Goal: Transaction & Acquisition: Purchase product/service

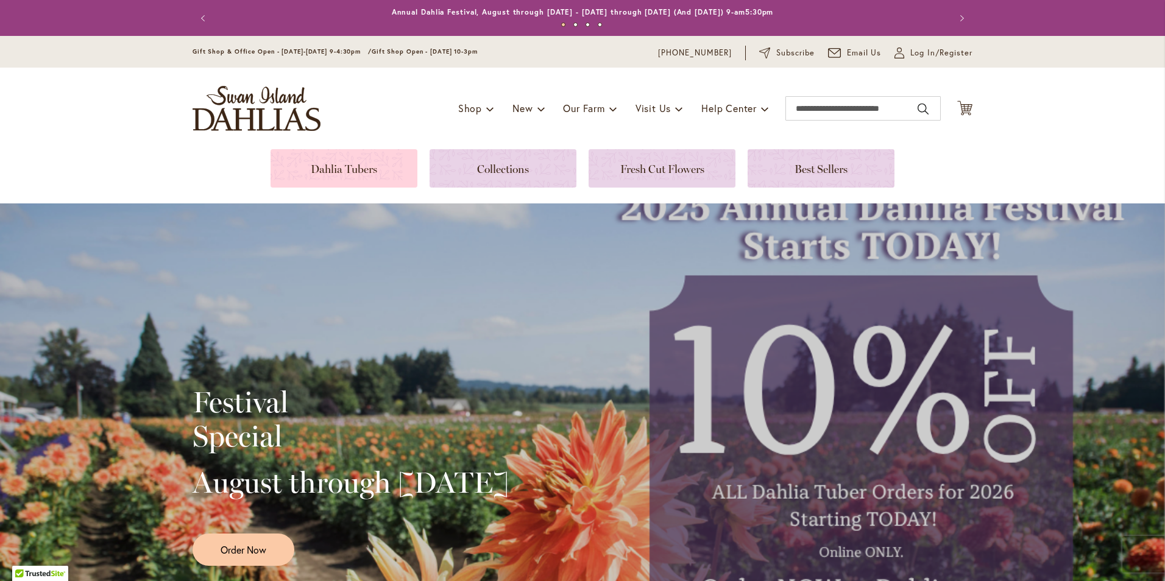
click at [313, 177] on link at bounding box center [344, 168] width 147 height 38
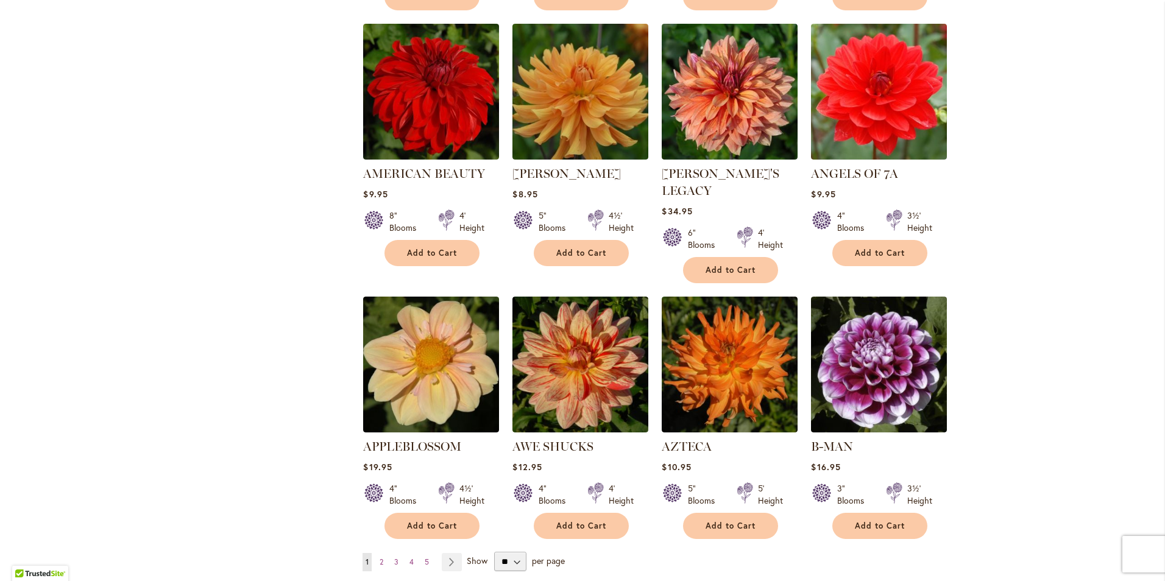
scroll to position [853, 0]
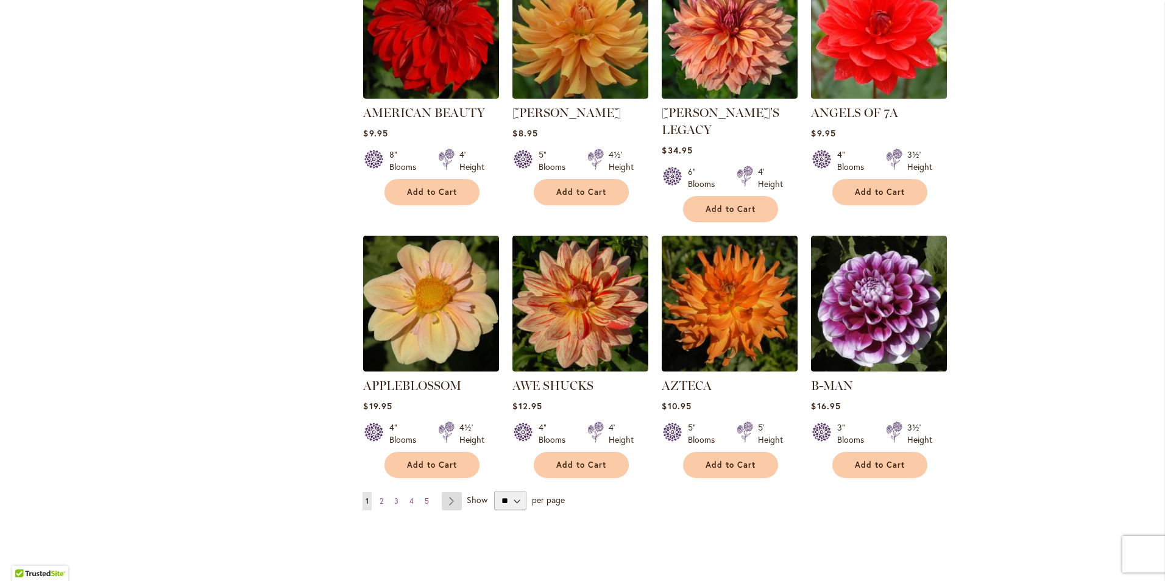
click at [444, 492] on link "Page Next" at bounding box center [452, 501] width 20 height 18
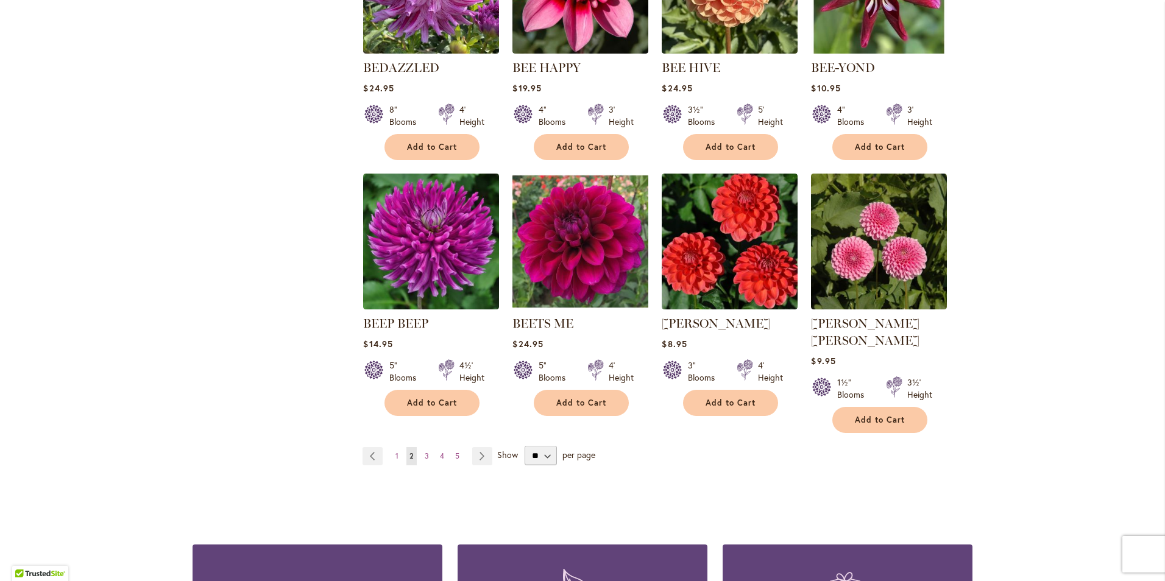
scroll to position [914, 0]
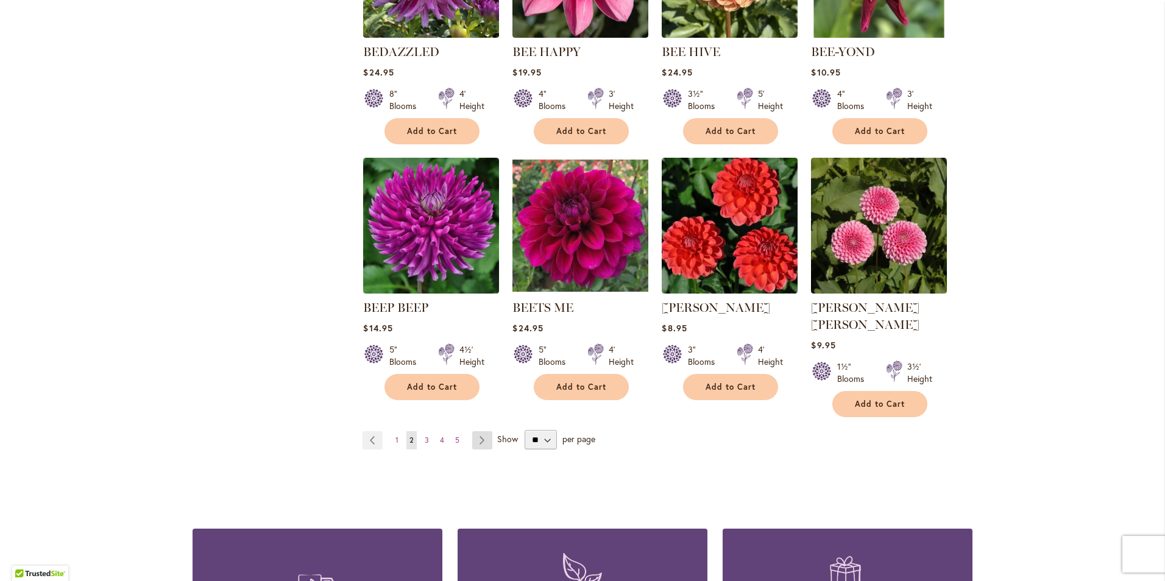
click at [476, 431] on link "Page Next" at bounding box center [482, 440] width 20 height 18
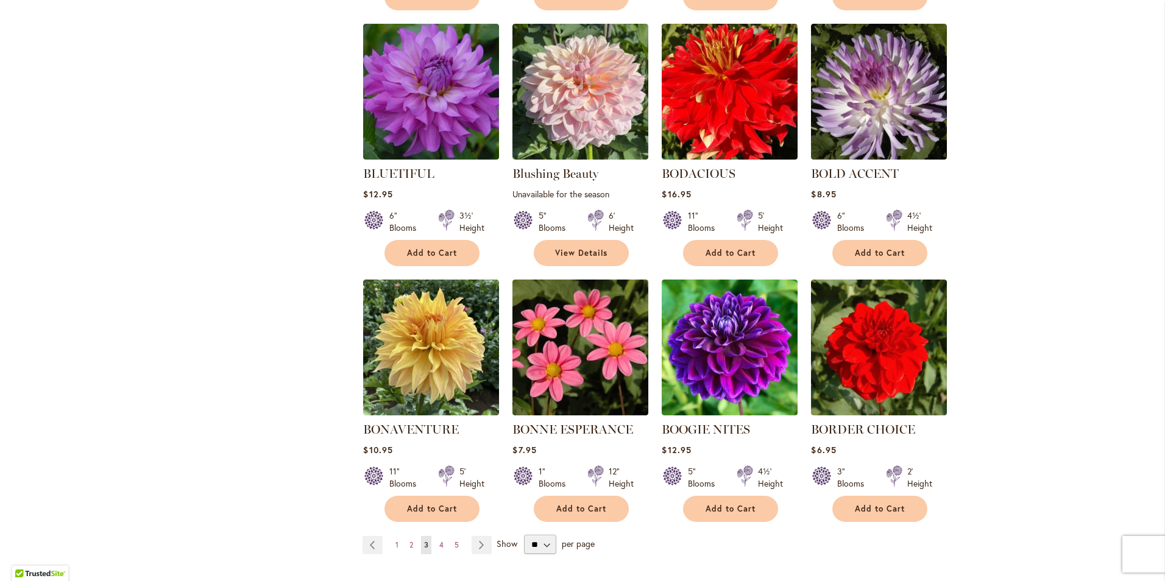
scroll to position [975, 0]
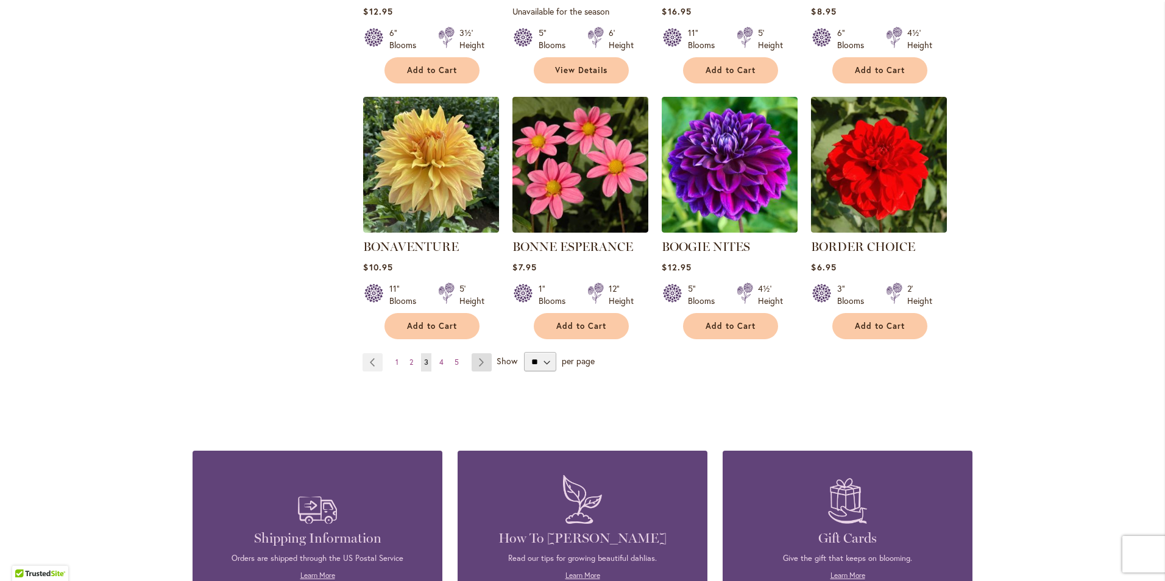
click at [475, 358] on link "Page Next" at bounding box center [482, 362] width 20 height 18
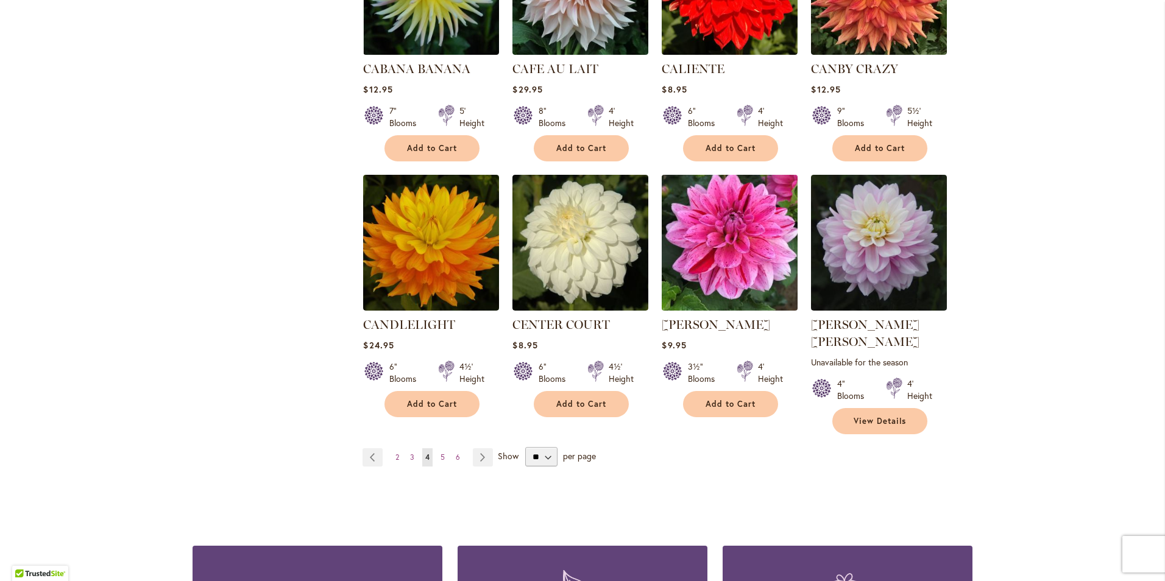
scroll to position [853, 0]
